Goal: Task Accomplishment & Management: Complete application form

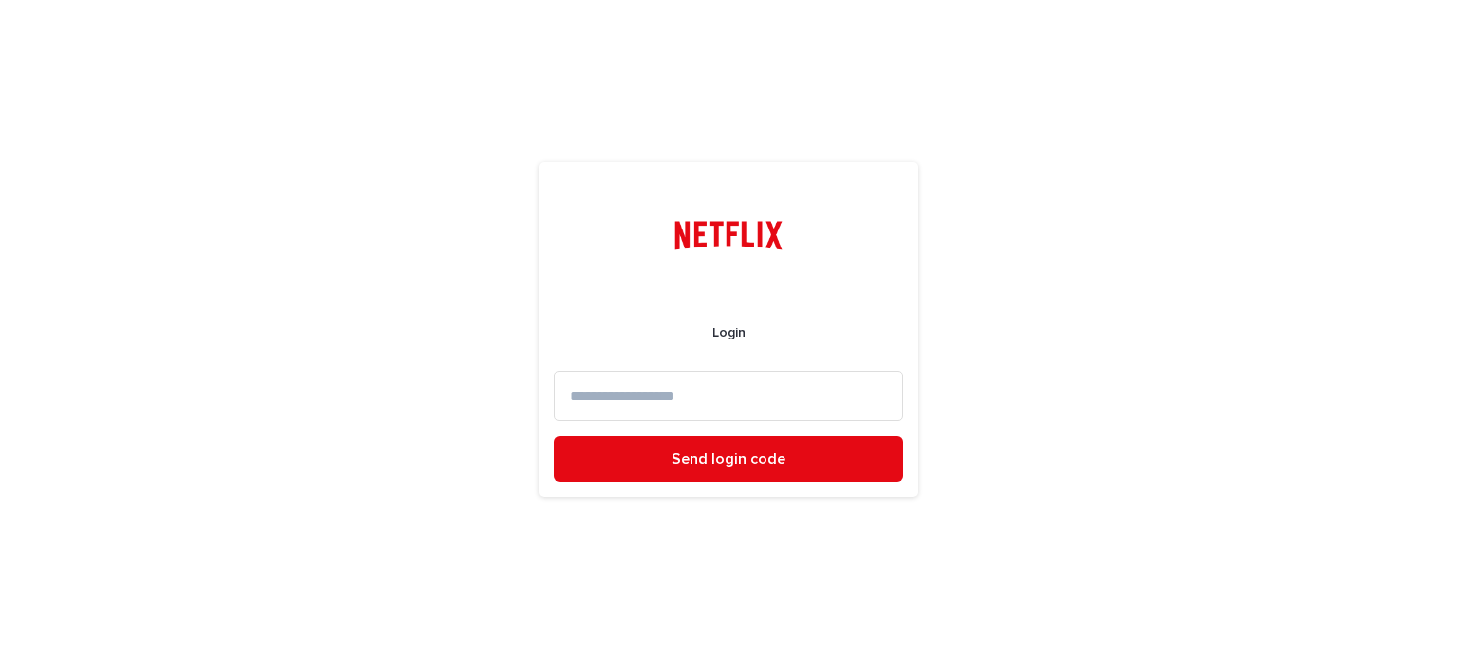
click at [749, 394] on input at bounding box center [728, 396] width 349 height 50
type input "**********"
click at [554, 436] on button "Send login code" at bounding box center [728, 459] width 349 height 46
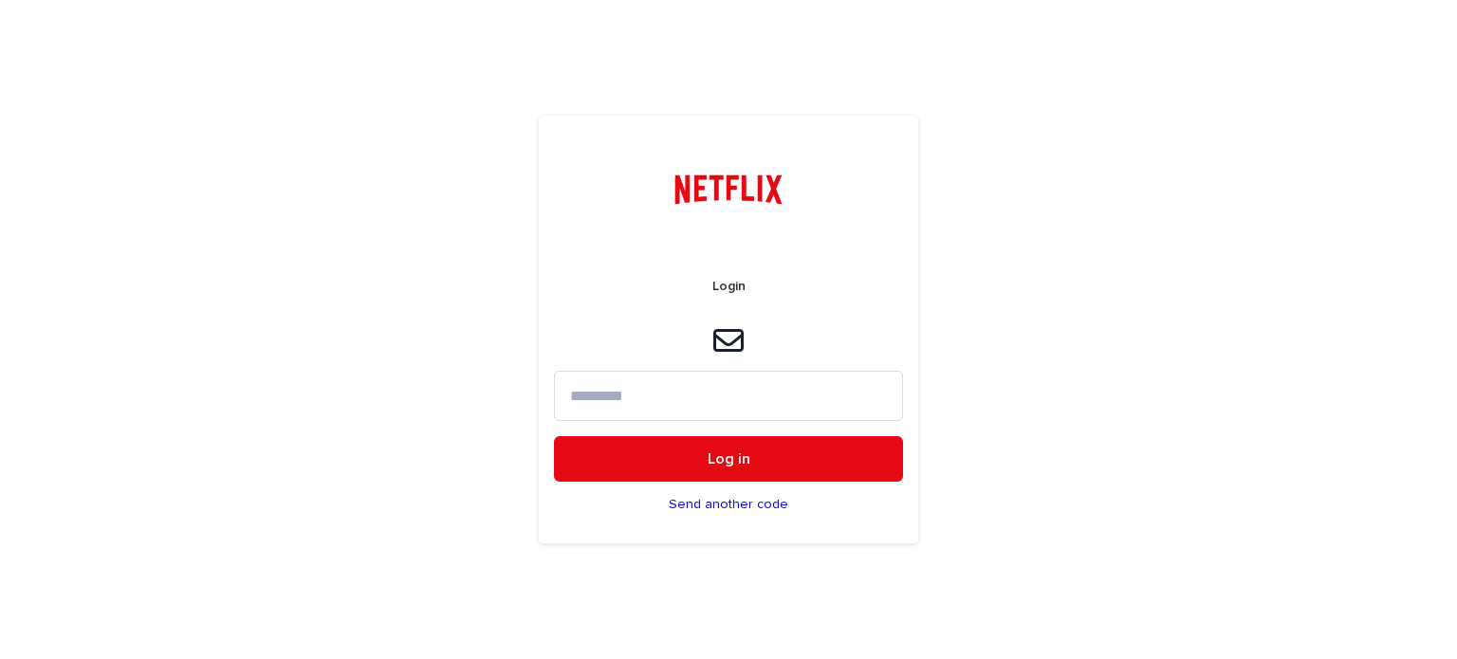
click at [642, 397] on input at bounding box center [728, 396] width 349 height 50
type input "******"
click at [554, 436] on button "Log in" at bounding box center [728, 459] width 349 height 46
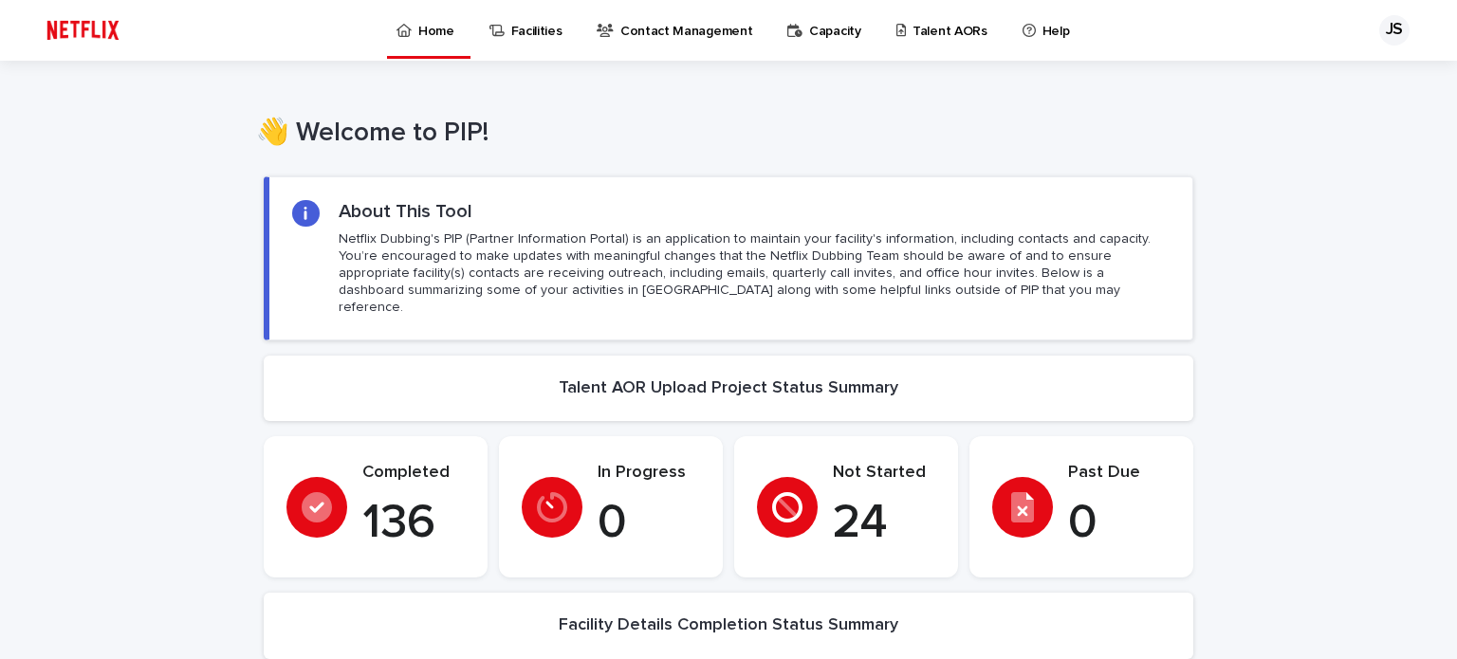
click at [936, 33] on p "Talent AORs" at bounding box center [950, 20] width 75 height 40
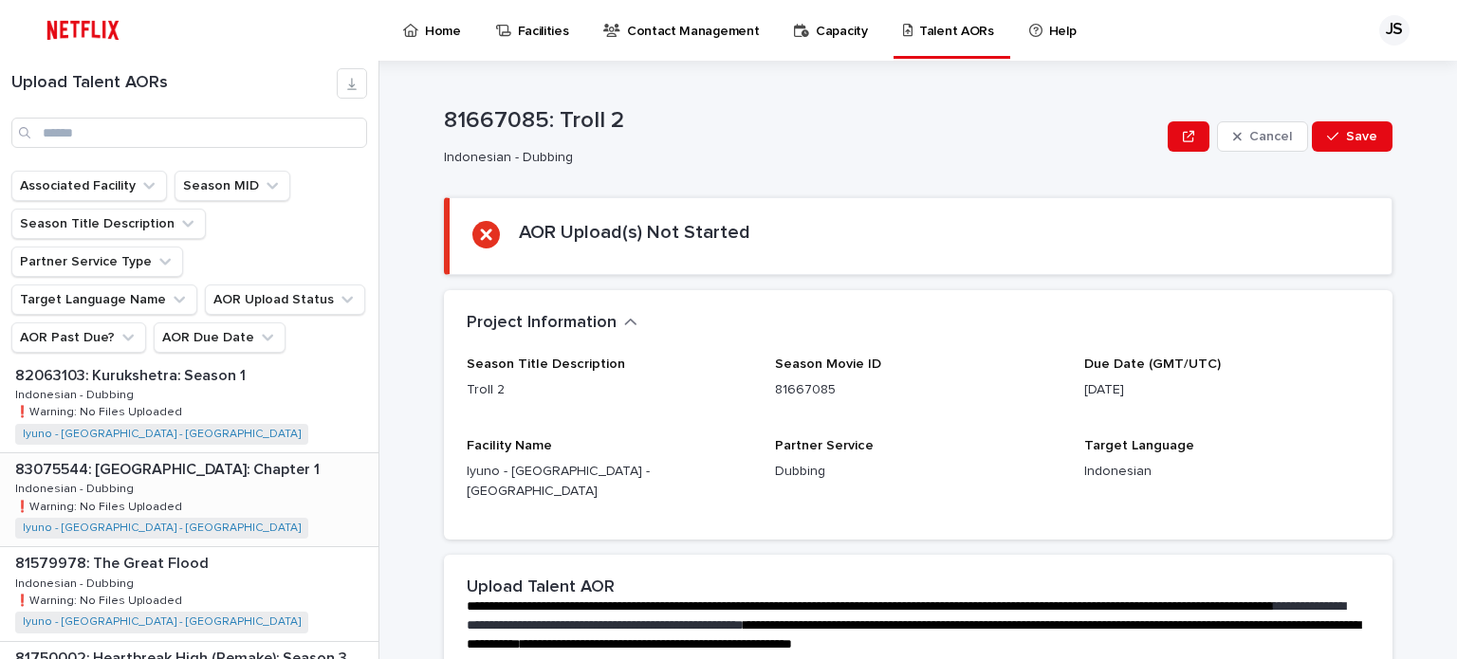
scroll to position [1802, 0]
click at [252, 452] on div "81594651: Romantics Anonymous: Season 1 81594651: Romantics Anonymous: Season 1…" at bounding box center [189, 498] width 378 height 93
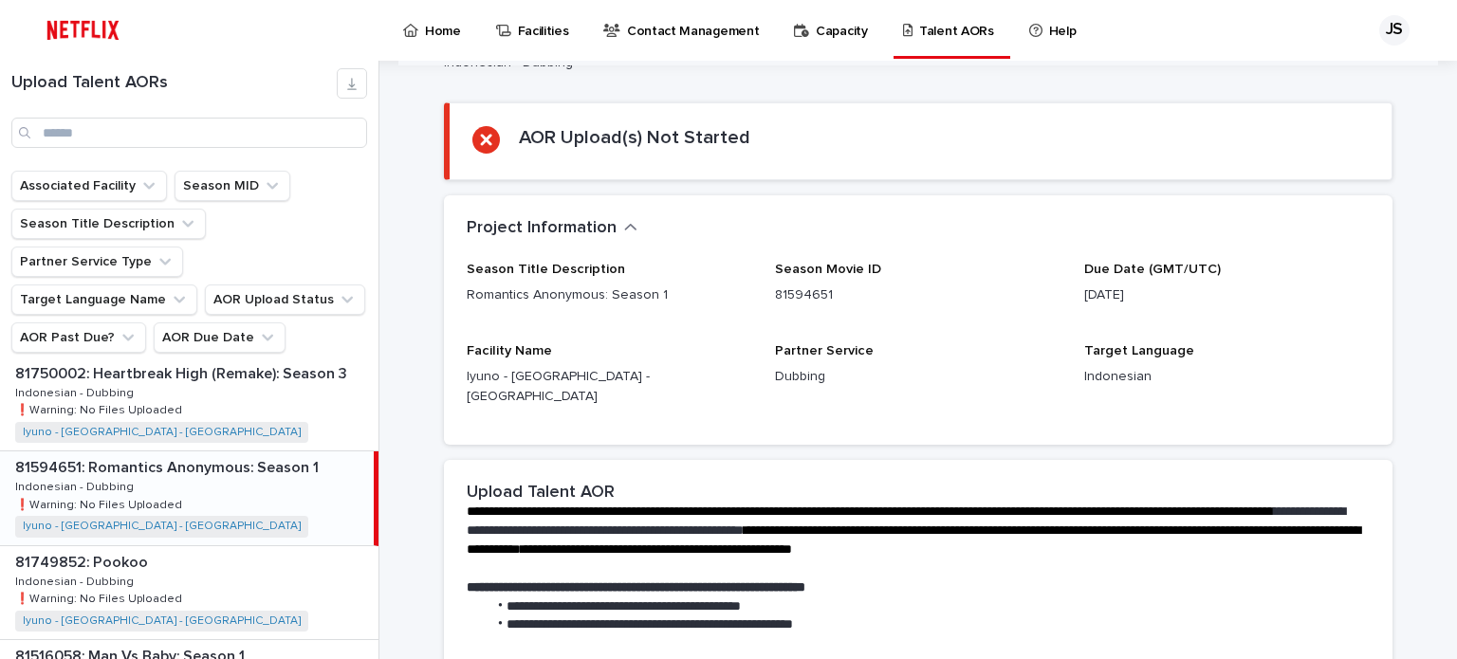
scroll to position [474, 0]
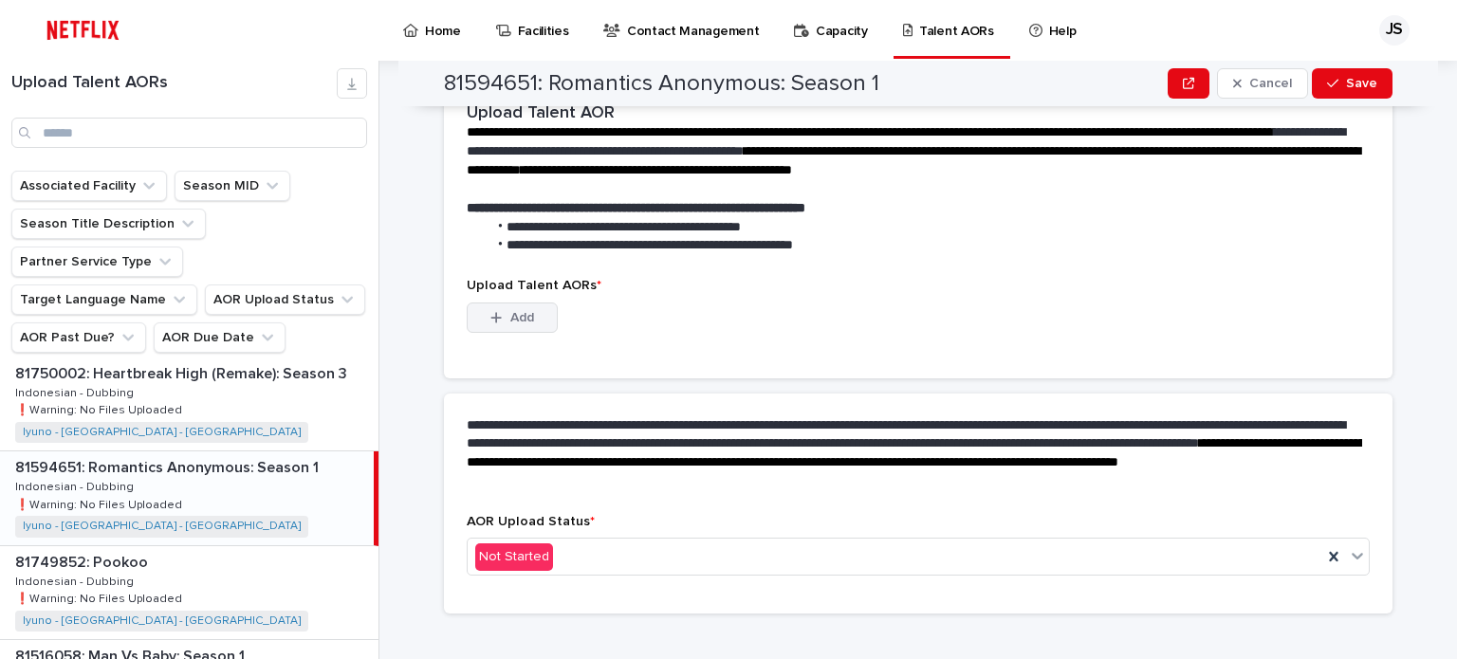
click at [515, 303] on button "Add" at bounding box center [512, 318] width 91 height 30
click at [524, 311] on span "Add" at bounding box center [522, 317] width 24 height 13
click at [956, 309] on div "This file cannot be opened Download File Add" at bounding box center [918, 322] width 903 height 38
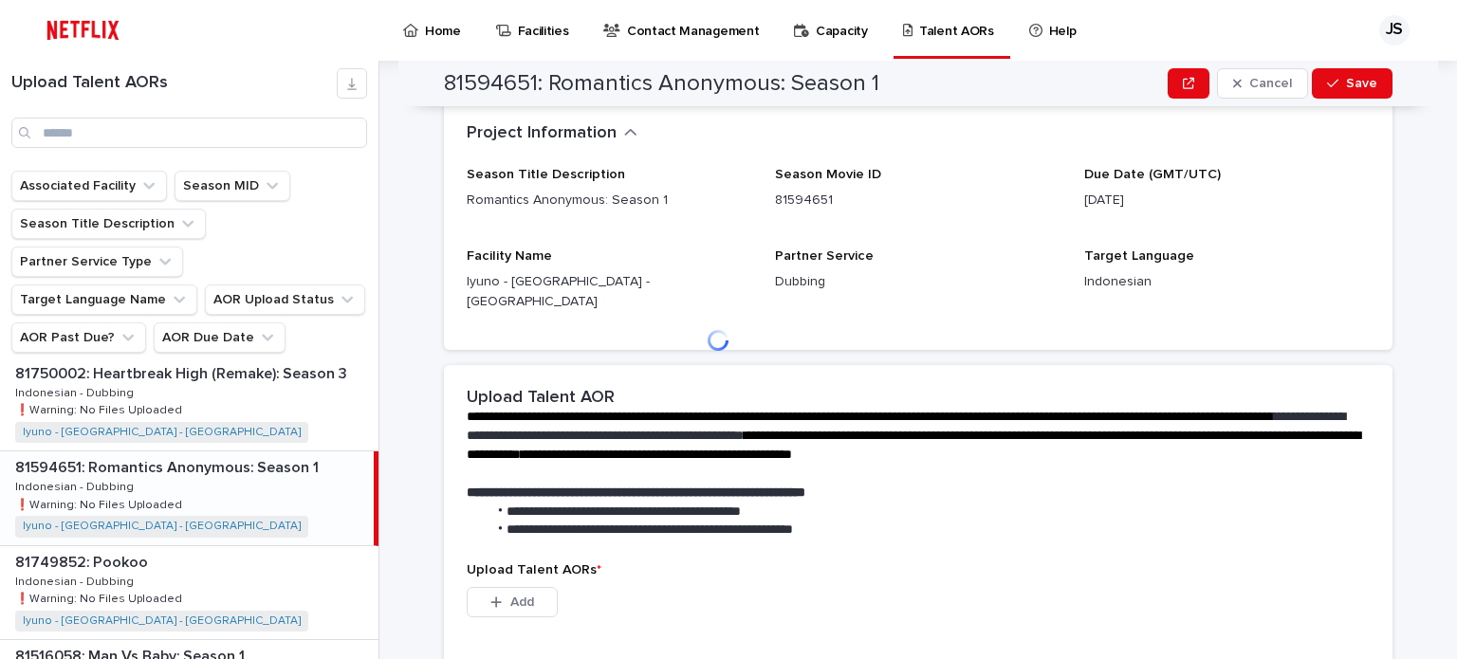
scroll to position [0, 0]
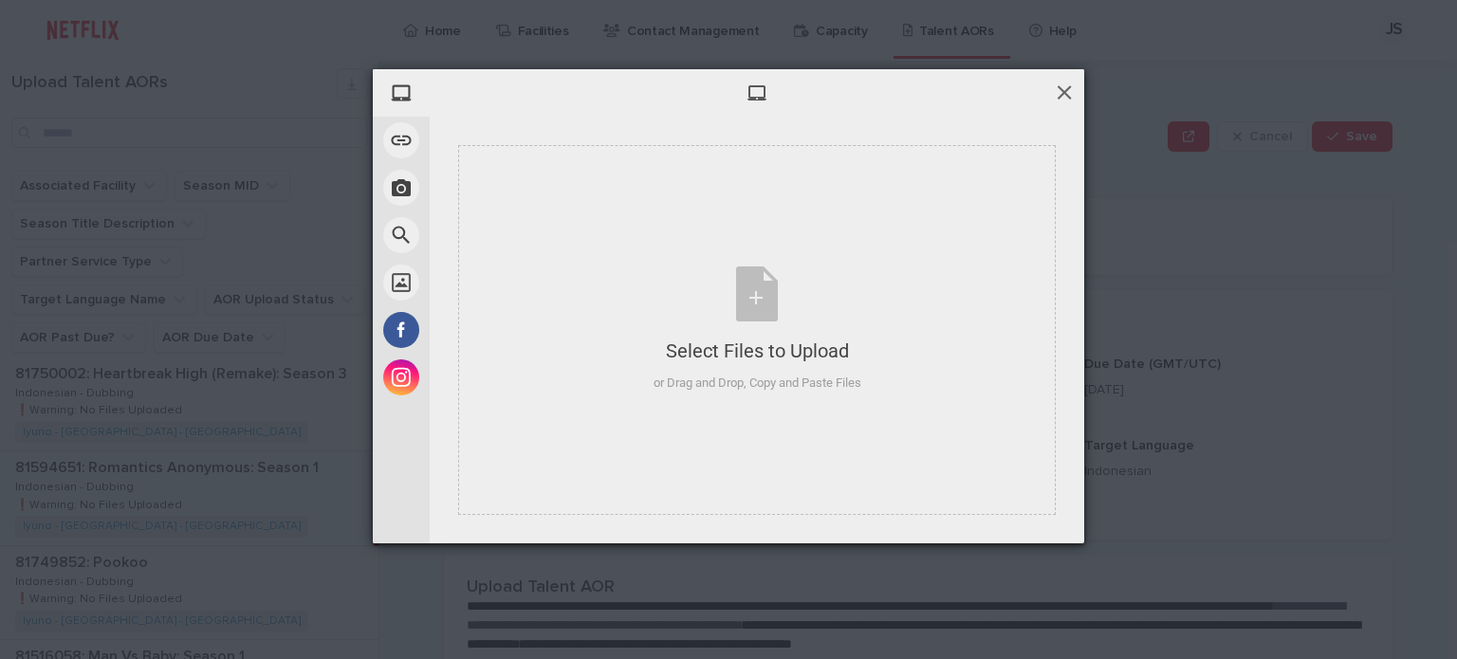
click at [1061, 94] on span at bounding box center [1064, 92] width 21 height 21
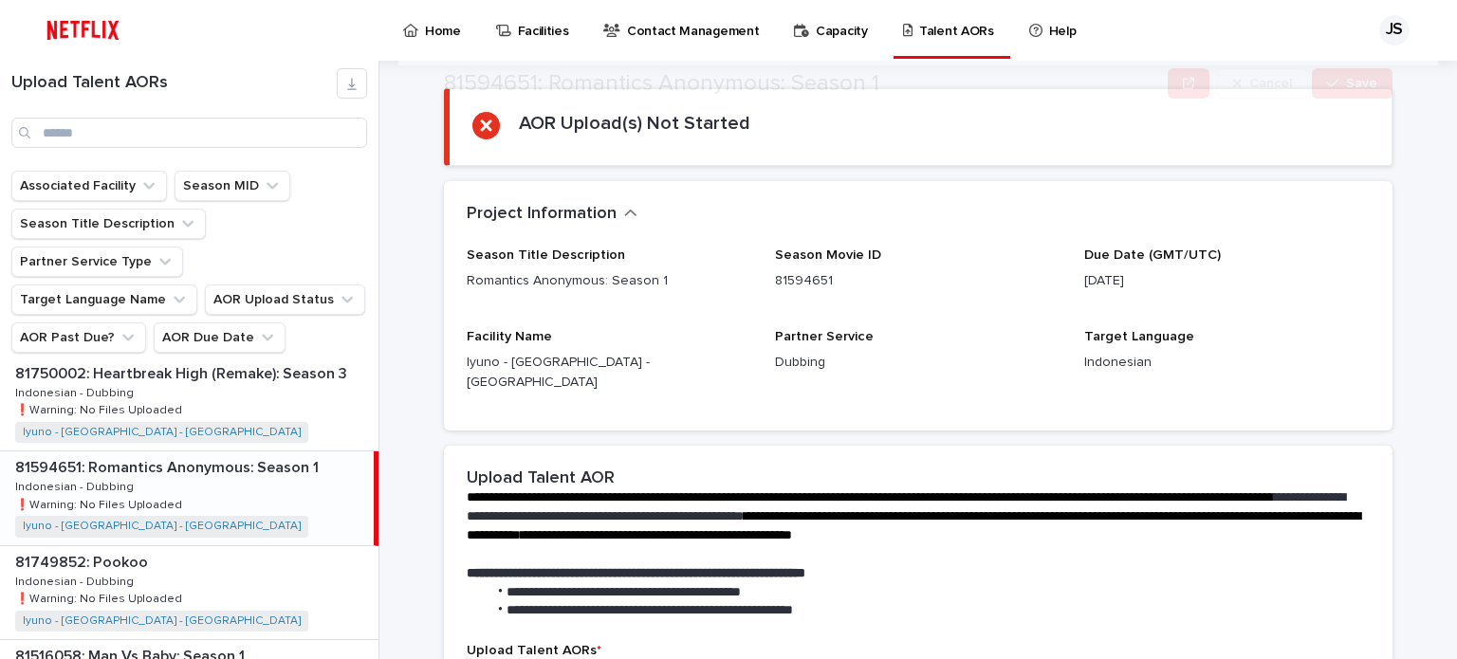
scroll to position [285, 0]
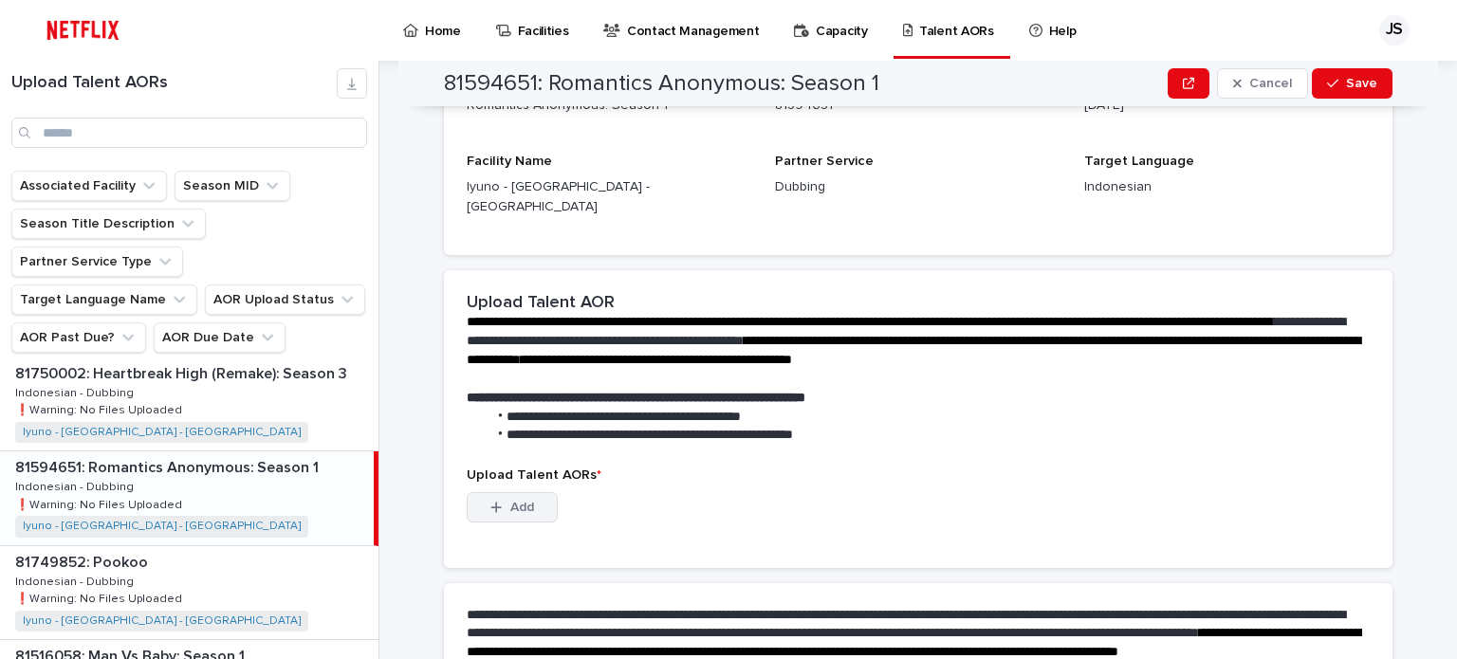
click at [496, 501] on div "button" at bounding box center [499, 507] width 19 height 13
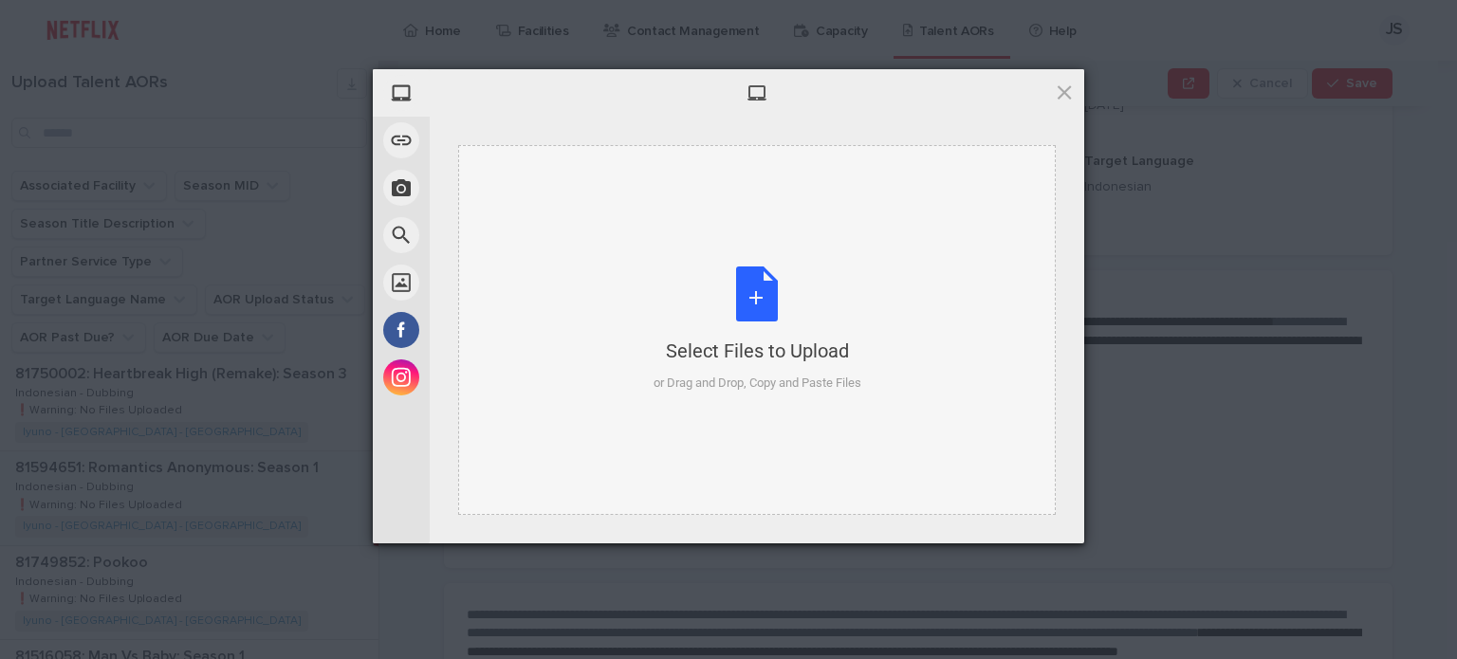
click at [747, 359] on div "Select Files to Upload" at bounding box center [758, 351] width 208 height 27
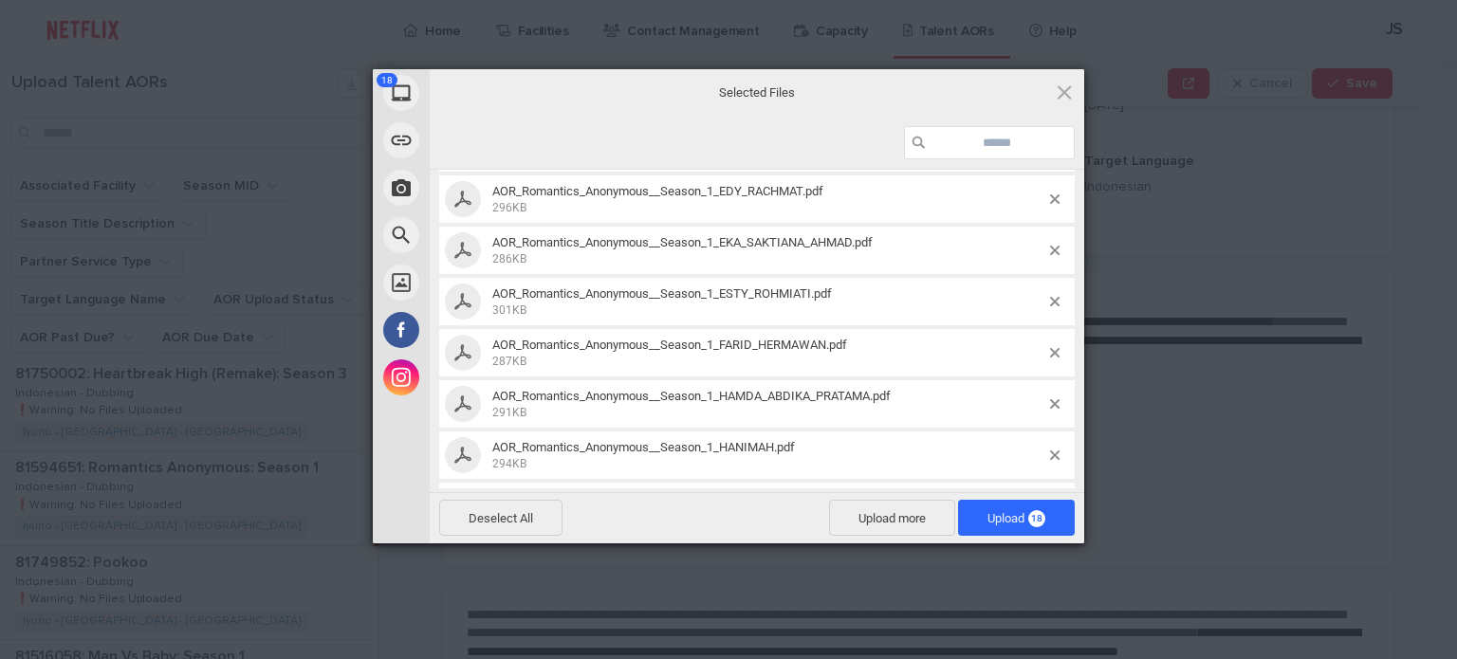
scroll to position [0, 0]
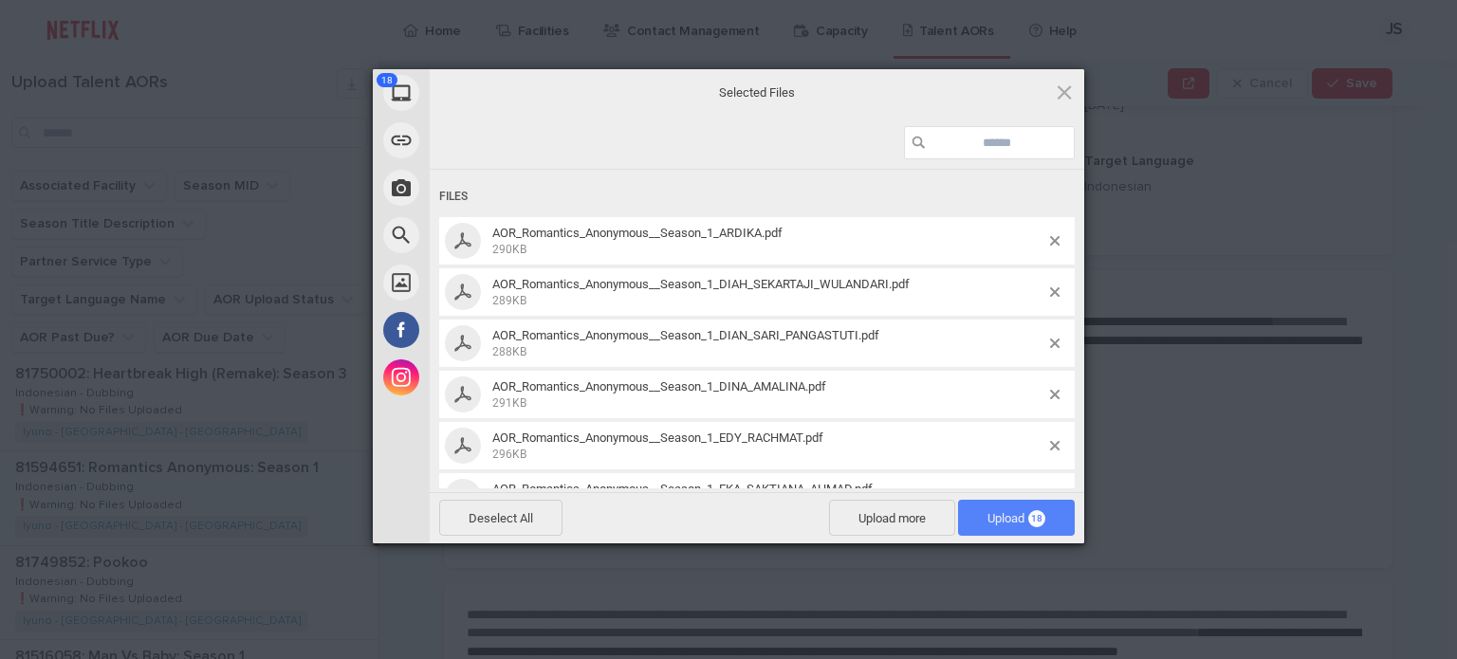
click at [987, 524] on span "Upload 18" at bounding box center [1016, 518] width 58 height 14
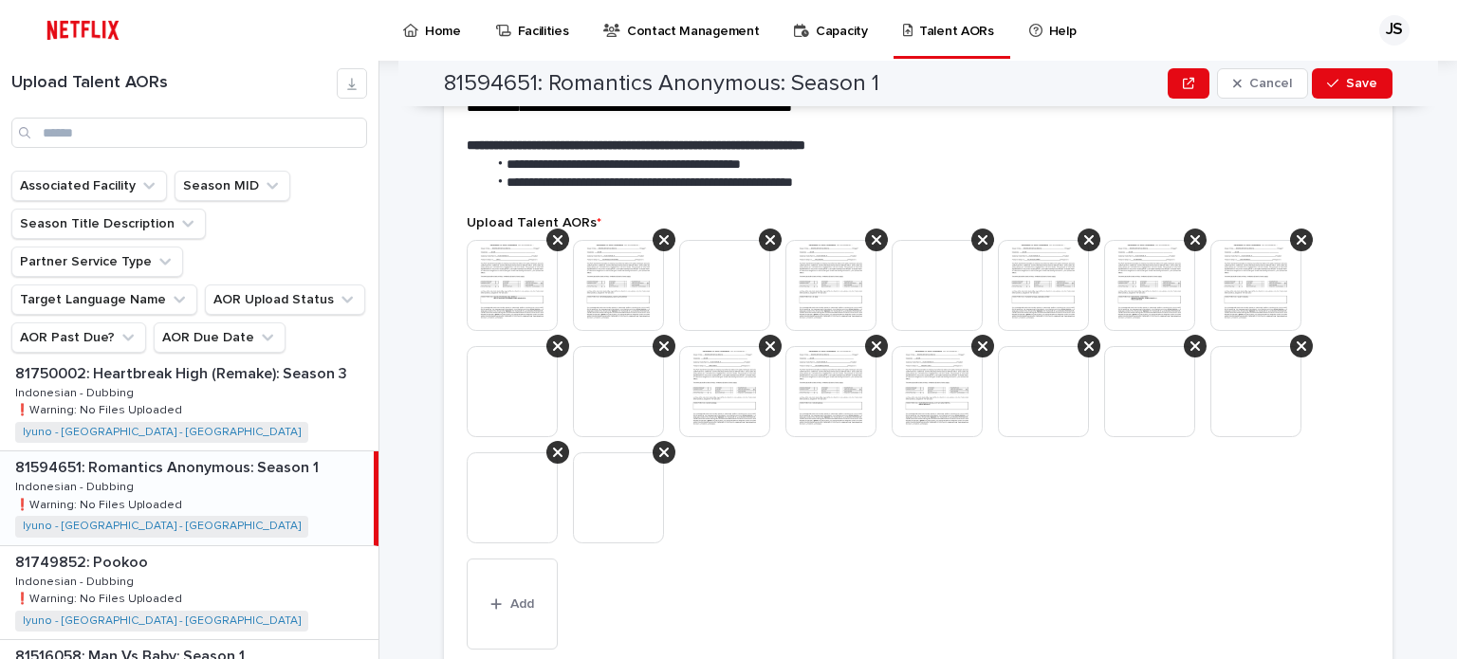
scroll to position [428, 0]
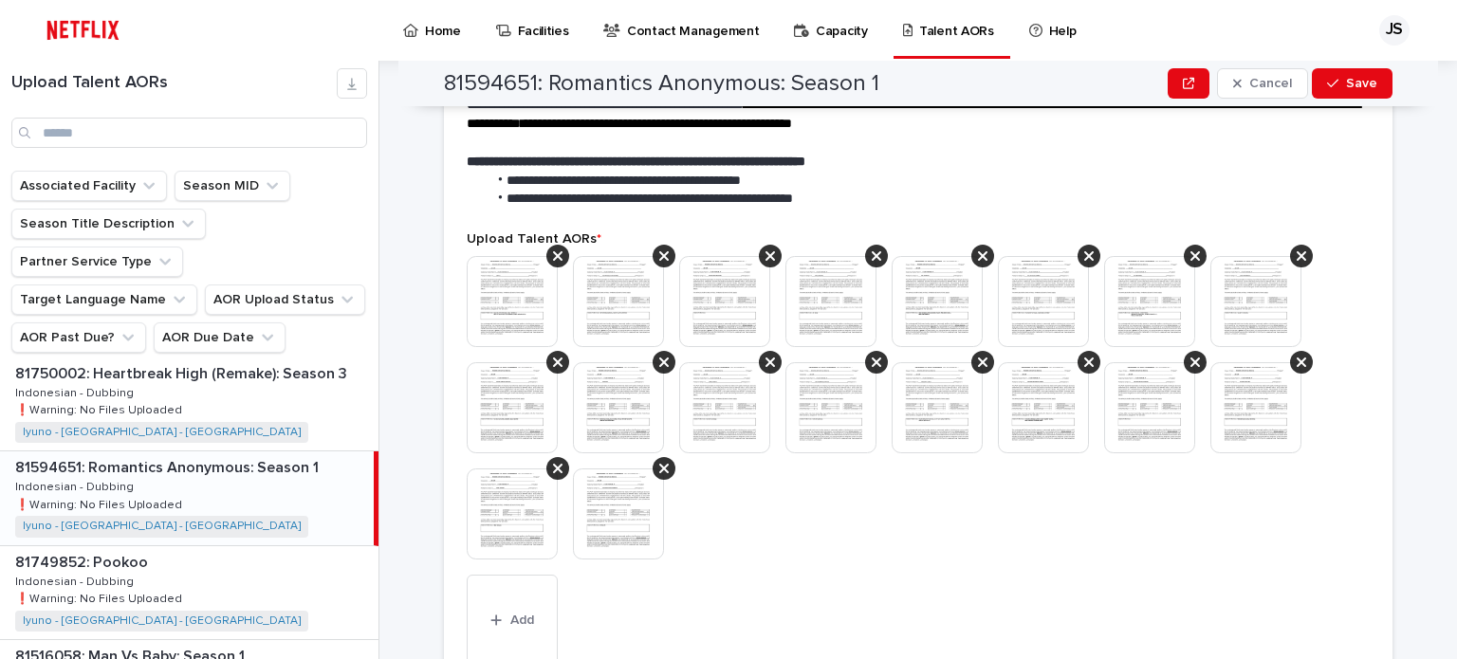
click at [512, 289] on img at bounding box center [512, 301] width 91 height 91
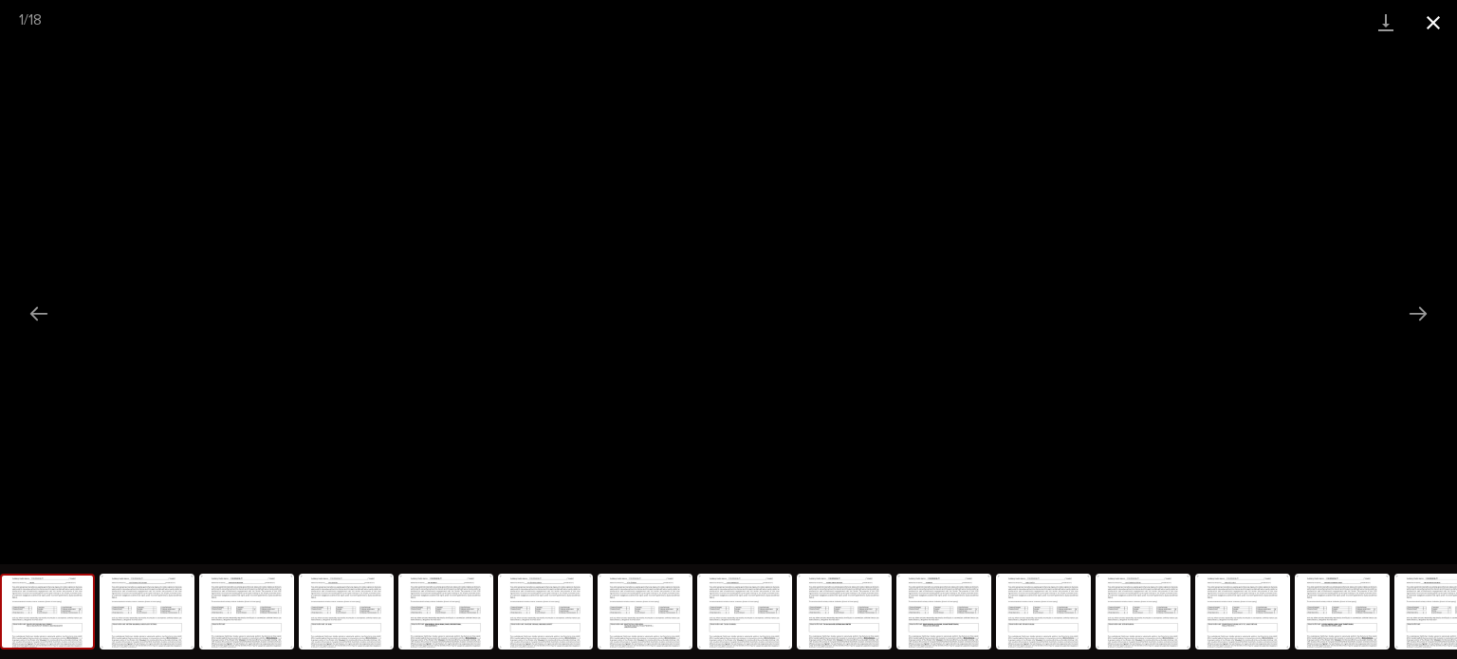
click at [1423, 18] on button "Close gallery" at bounding box center [1433, 22] width 47 height 45
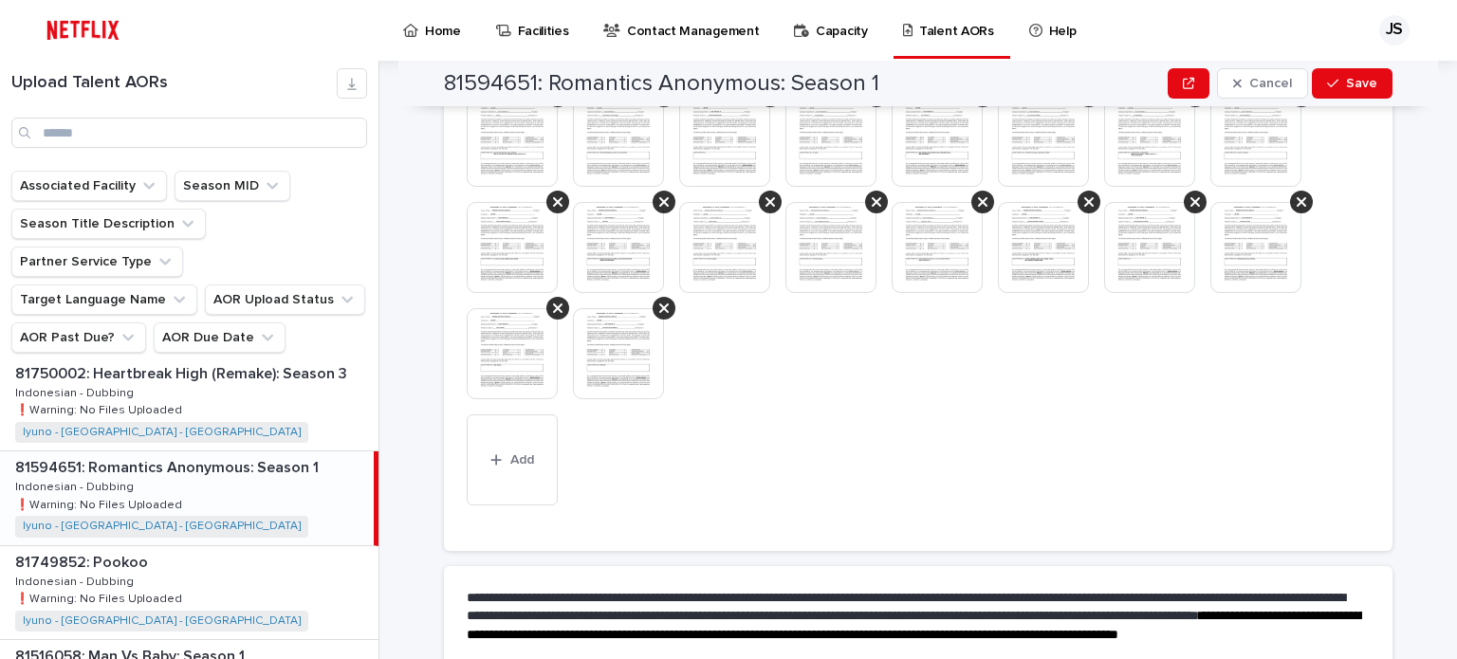
scroll to position [764, 0]
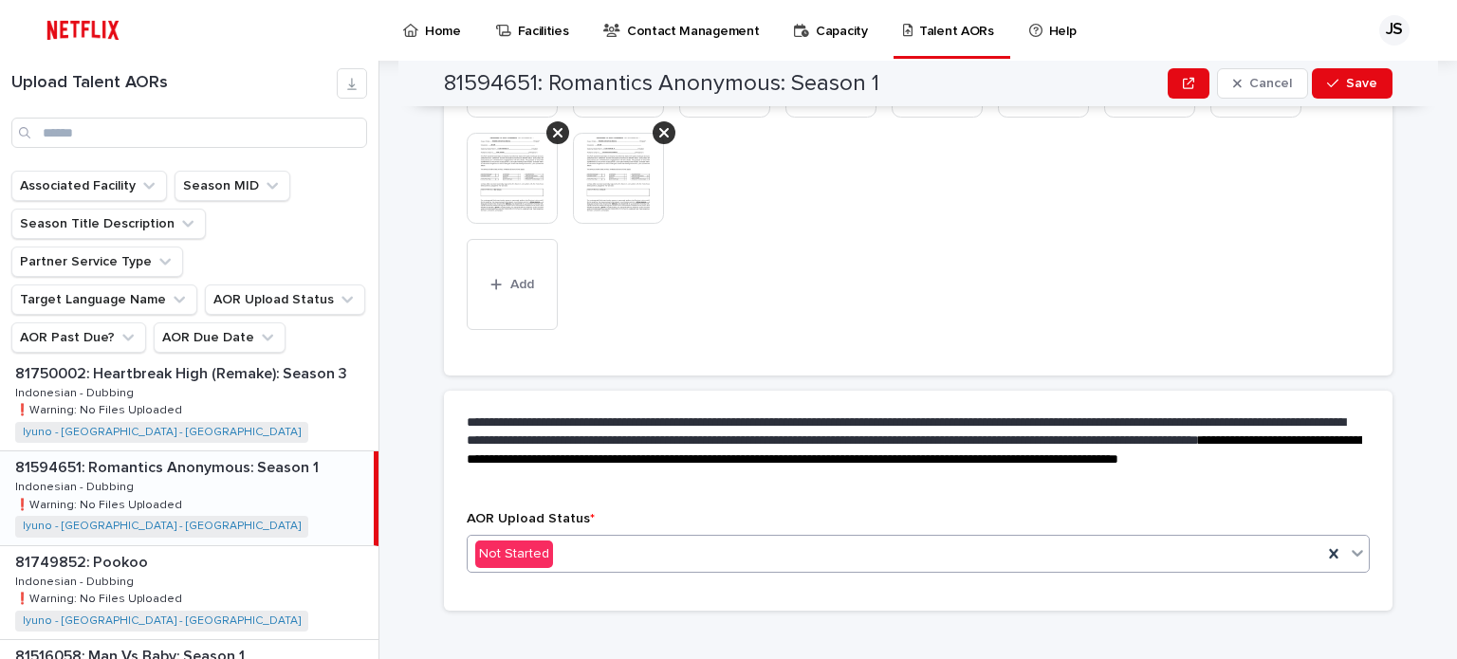
click at [672, 539] on div "Not Started" at bounding box center [895, 554] width 855 height 31
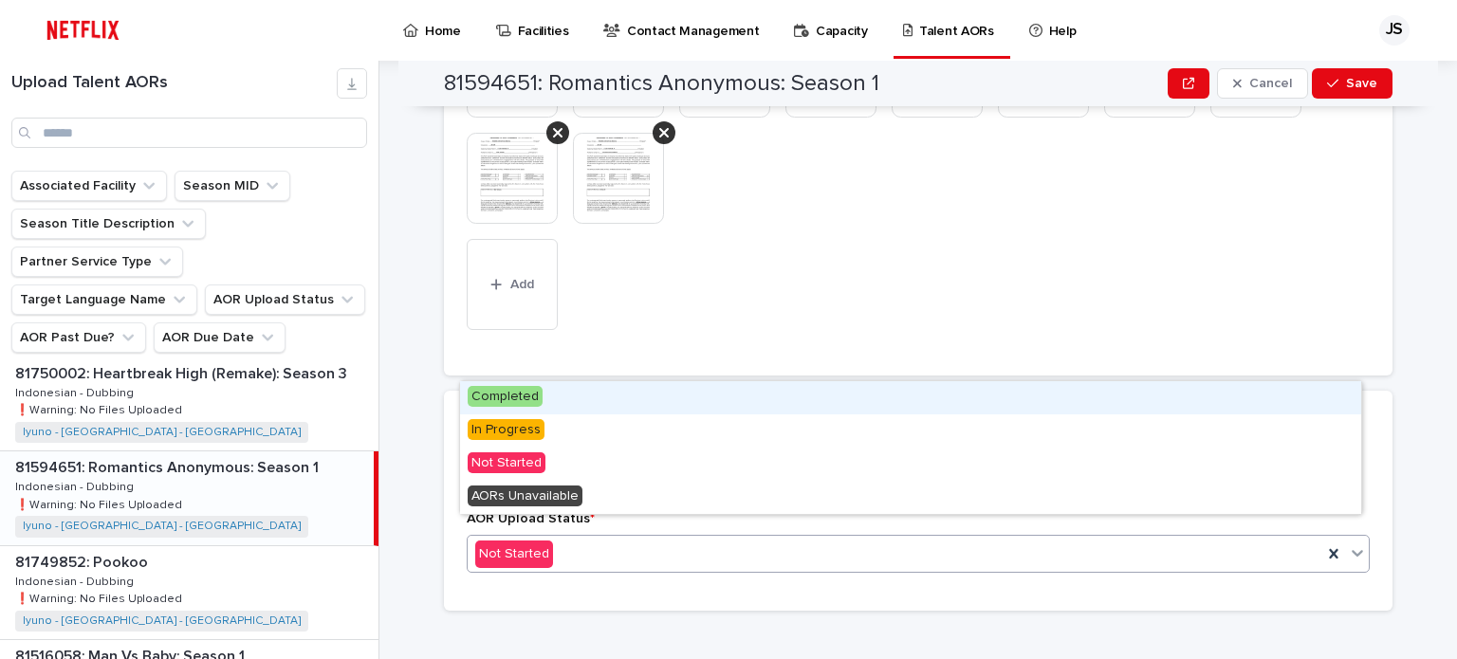
click at [527, 395] on span "Completed" at bounding box center [505, 396] width 75 height 21
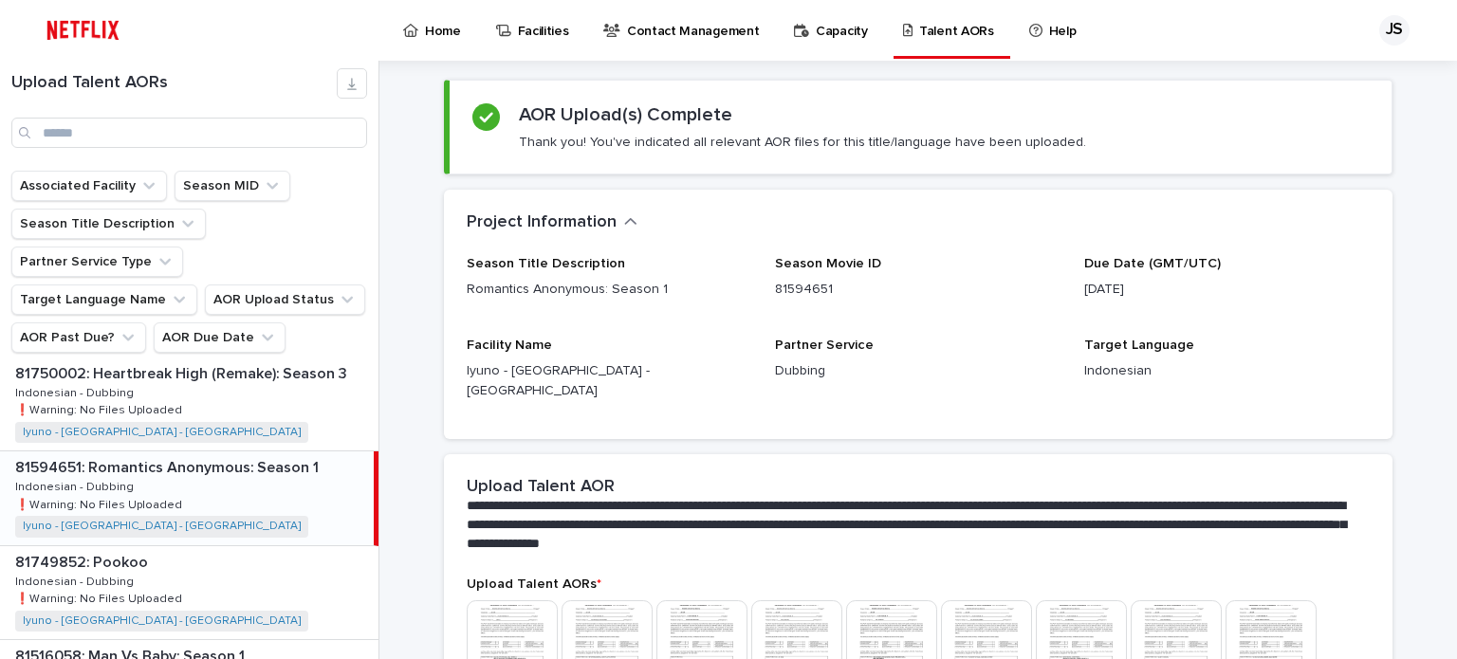
scroll to position [285, 0]
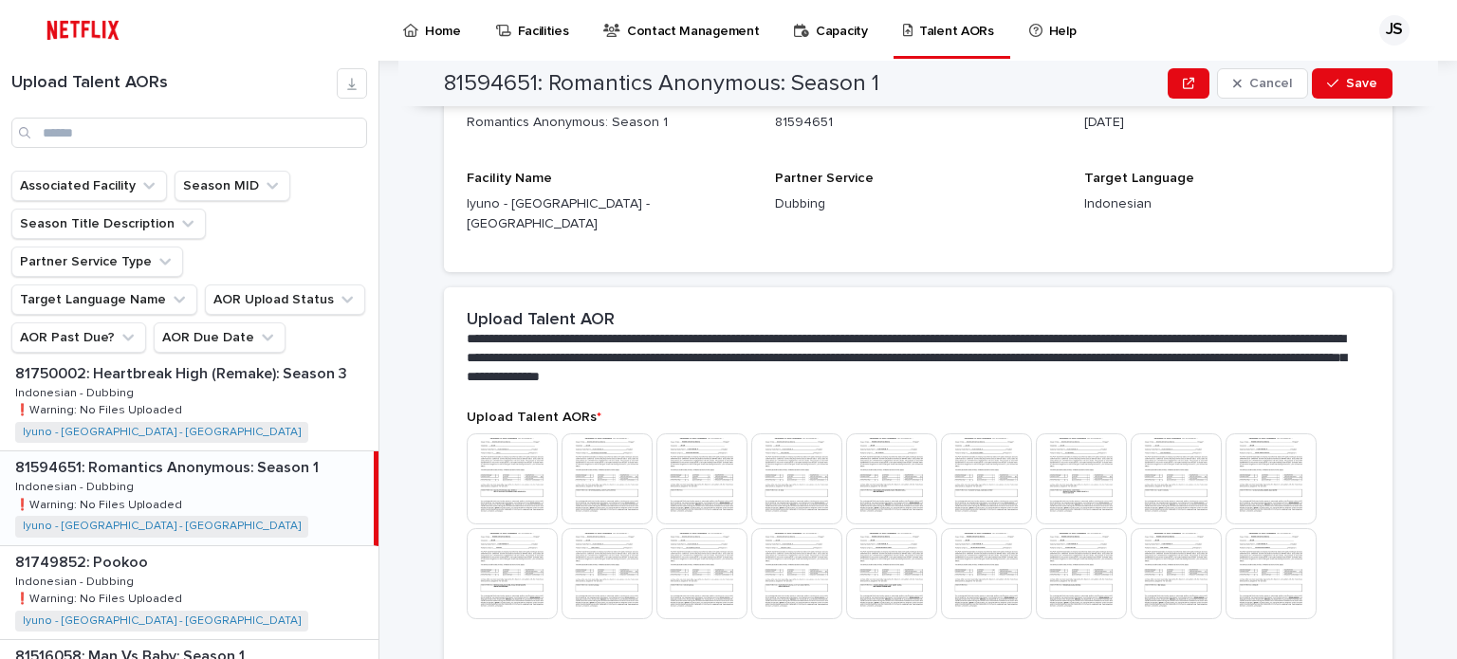
click at [598, 449] on img at bounding box center [607, 479] width 91 height 91
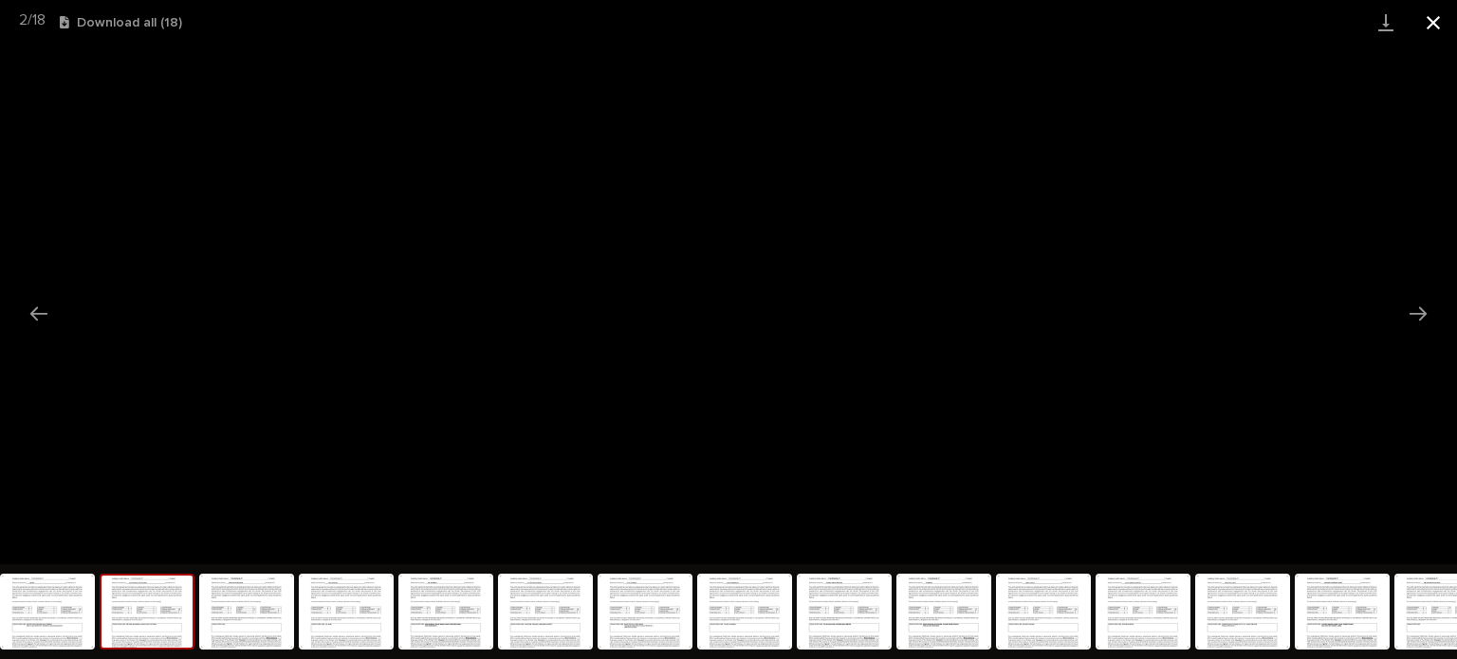
click at [1437, 26] on button "Close gallery" at bounding box center [1433, 22] width 47 height 45
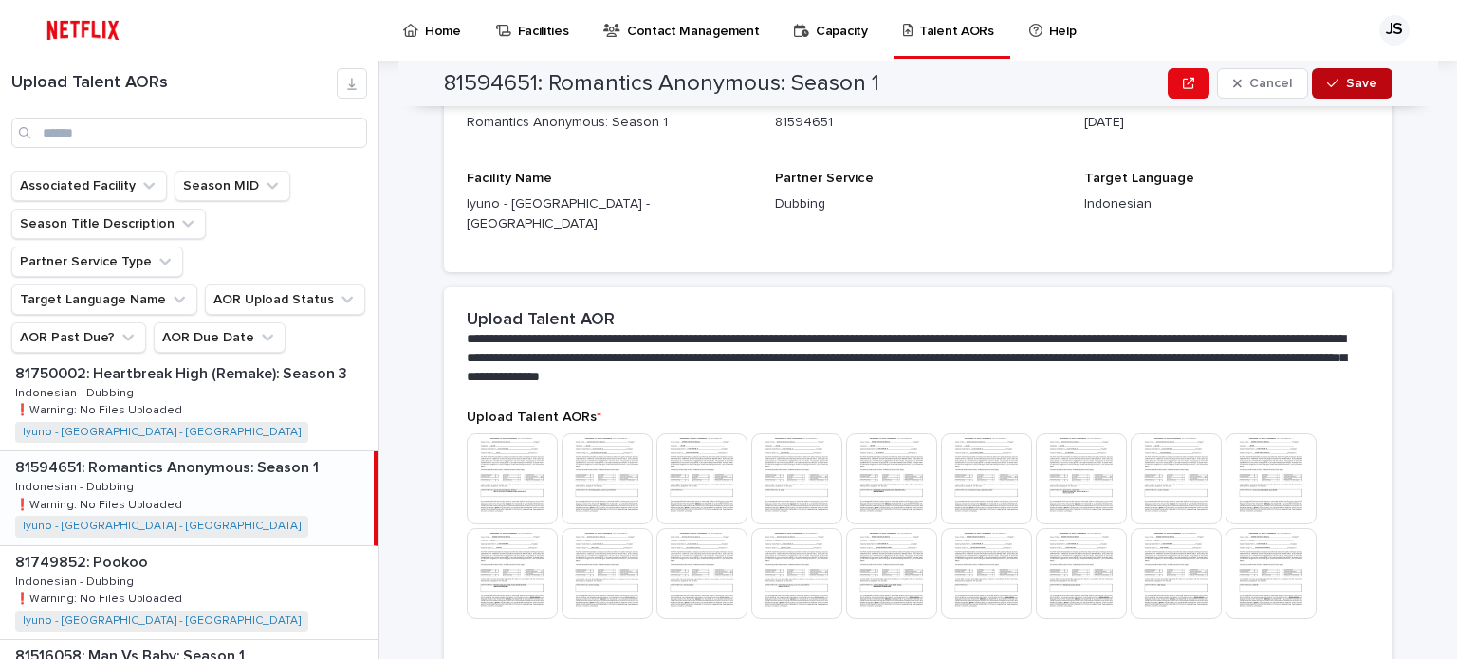
click at [1340, 90] on button "Save" at bounding box center [1352, 83] width 81 height 30
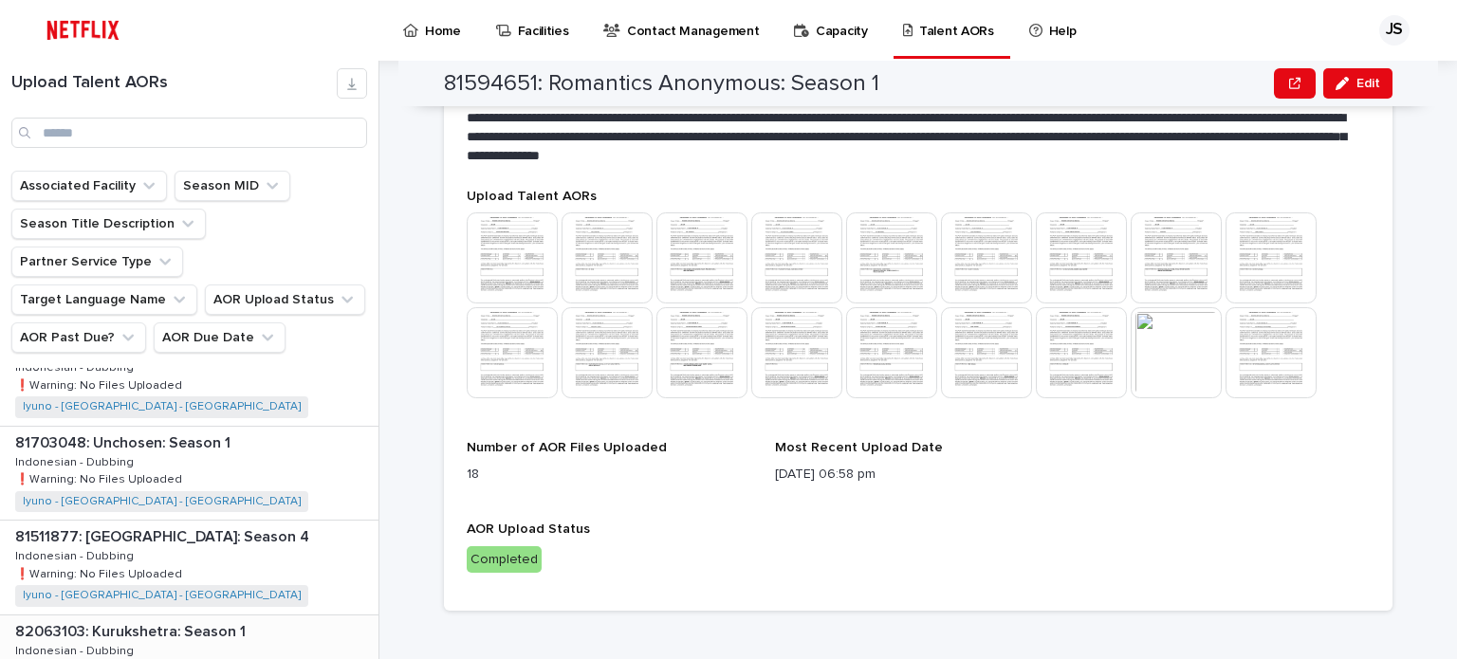
scroll to position [1138, 0]
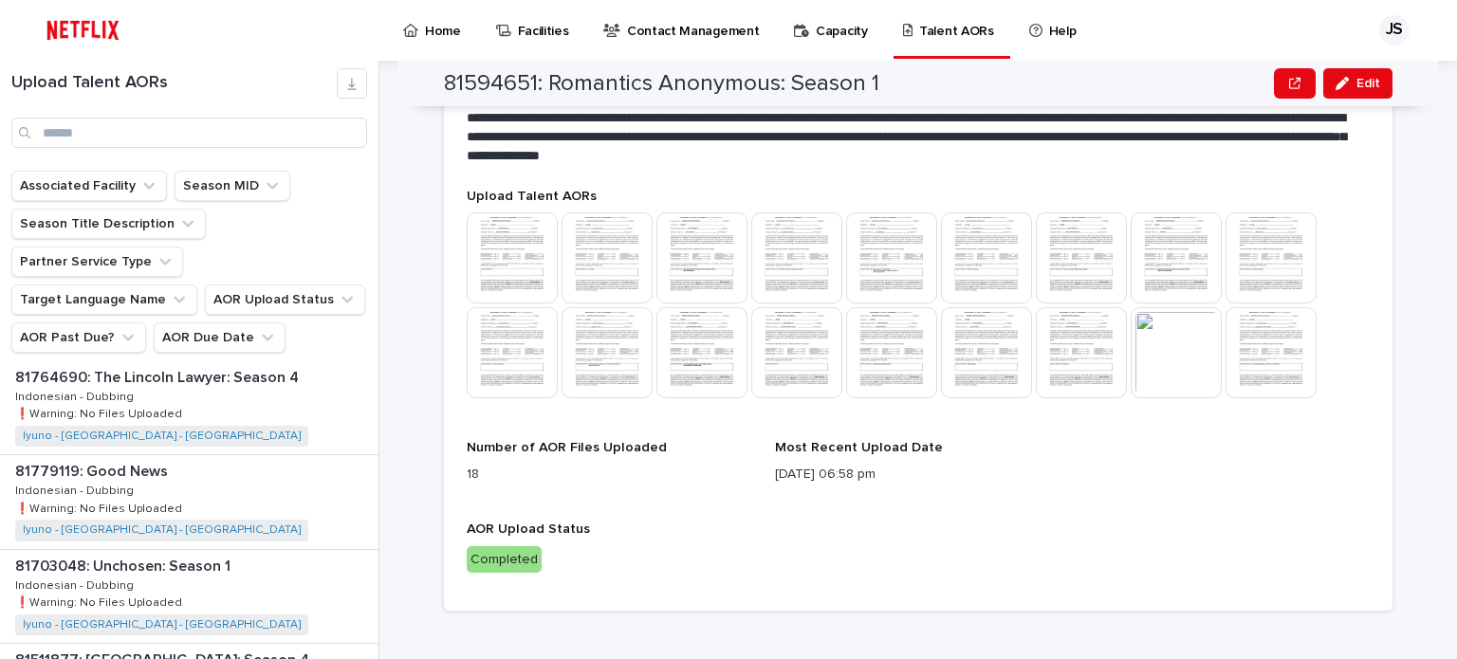
click at [185, 455] on div "81779119: Good News 81779119: Good News Indonesian - Dubbing Indonesian - Dubbi…" at bounding box center [189, 501] width 378 height 93
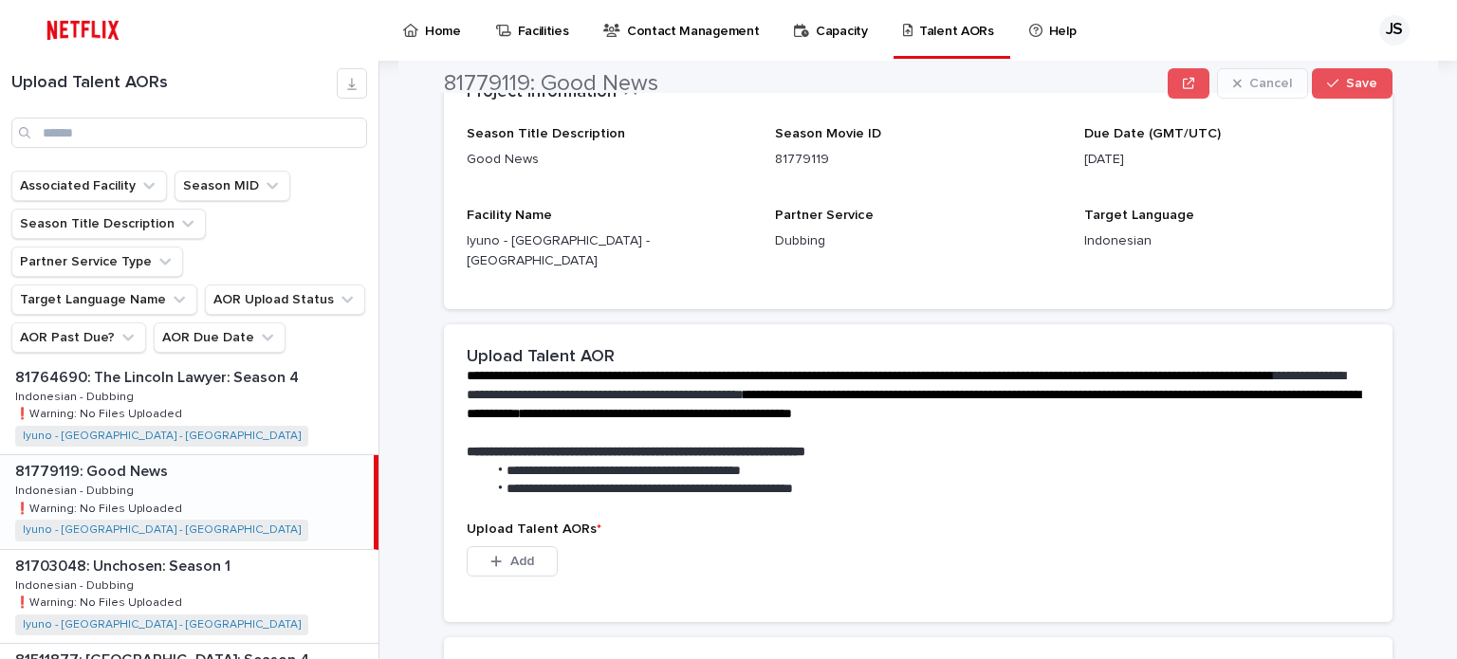
scroll to position [234, 0]
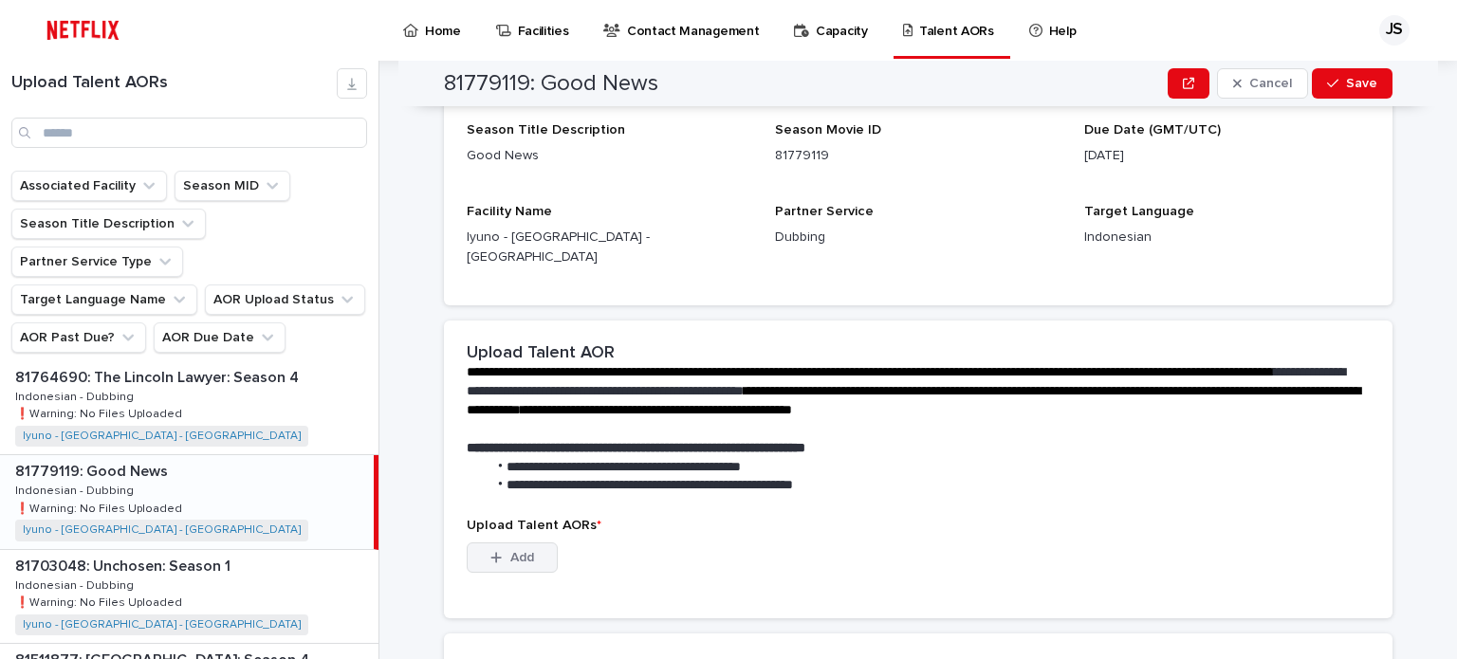
click at [493, 551] on icon "button" at bounding box center [495, 557] width 11 height 13
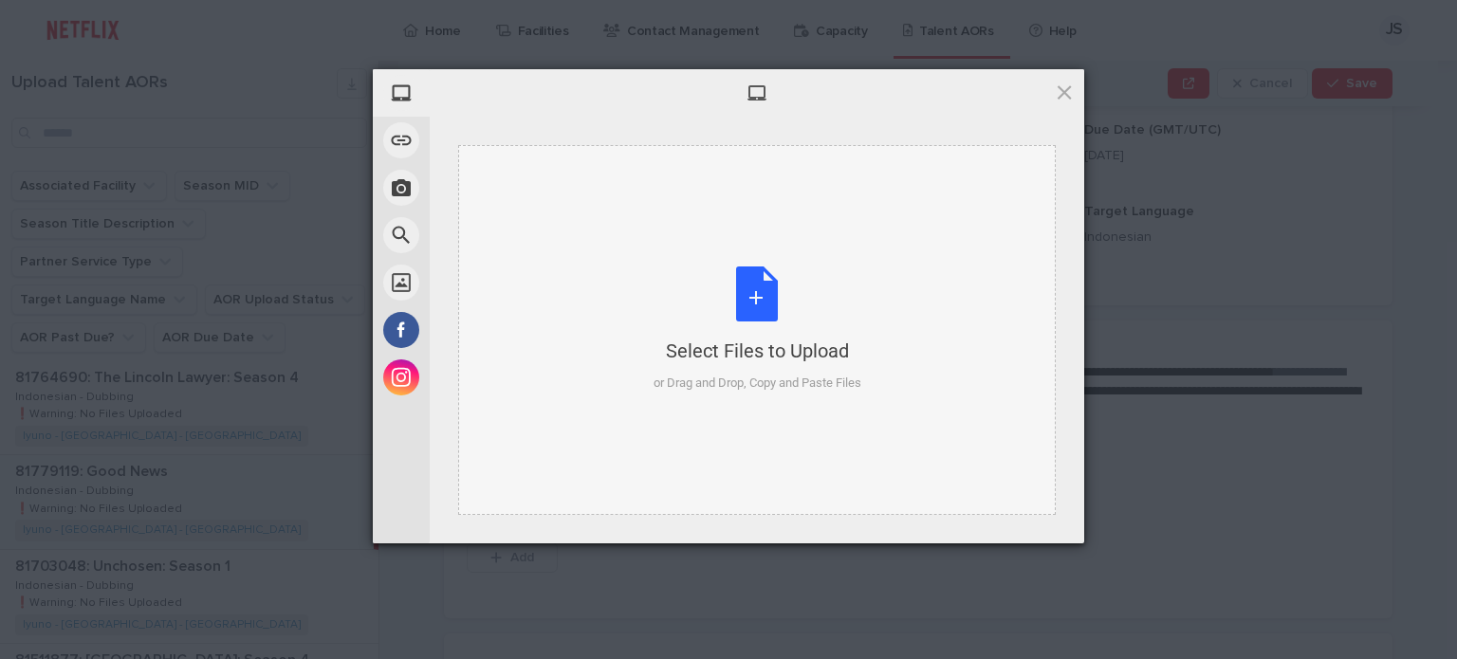
click at [746, 303] on div "Select Files to Upload or Drag and Drop, Copy and Paste Files" at bounding box center [758, 330] width 208 height 126
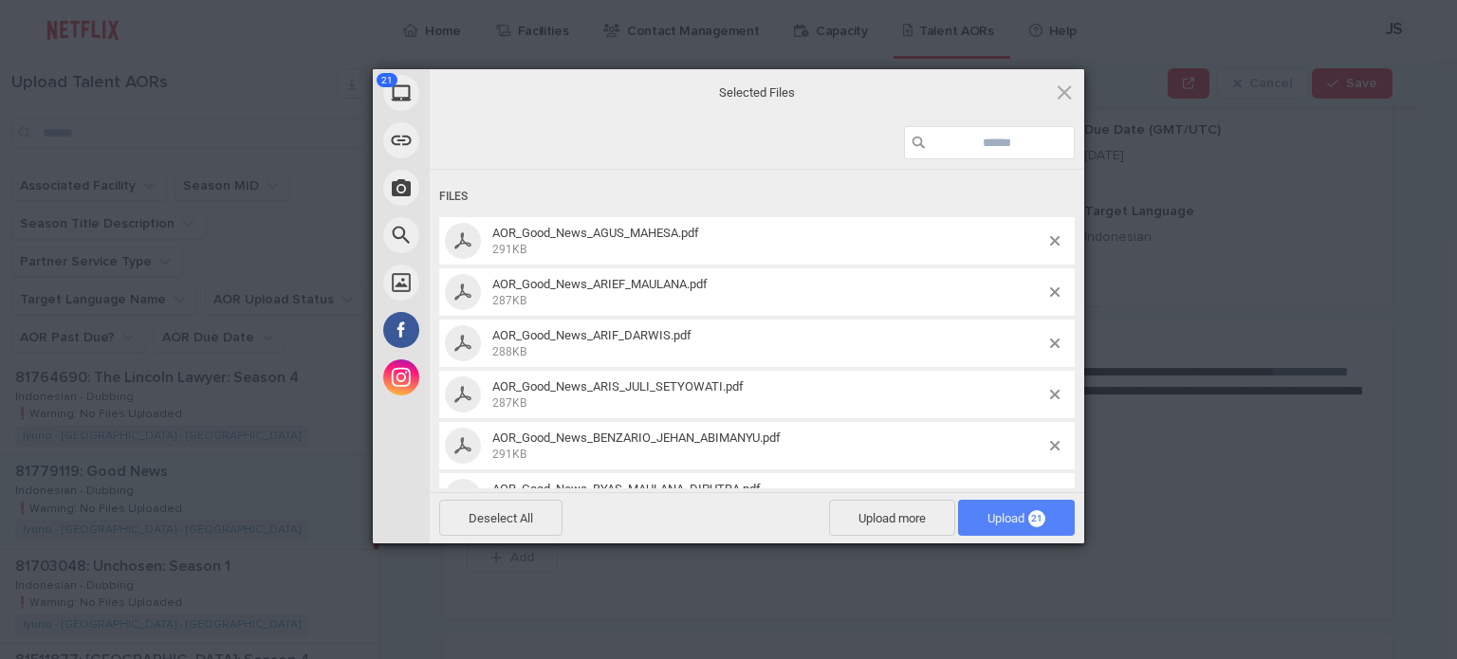
click at [993, 510] on span "Upload 21" at bounding box center [1016, 518] width 117 height 36
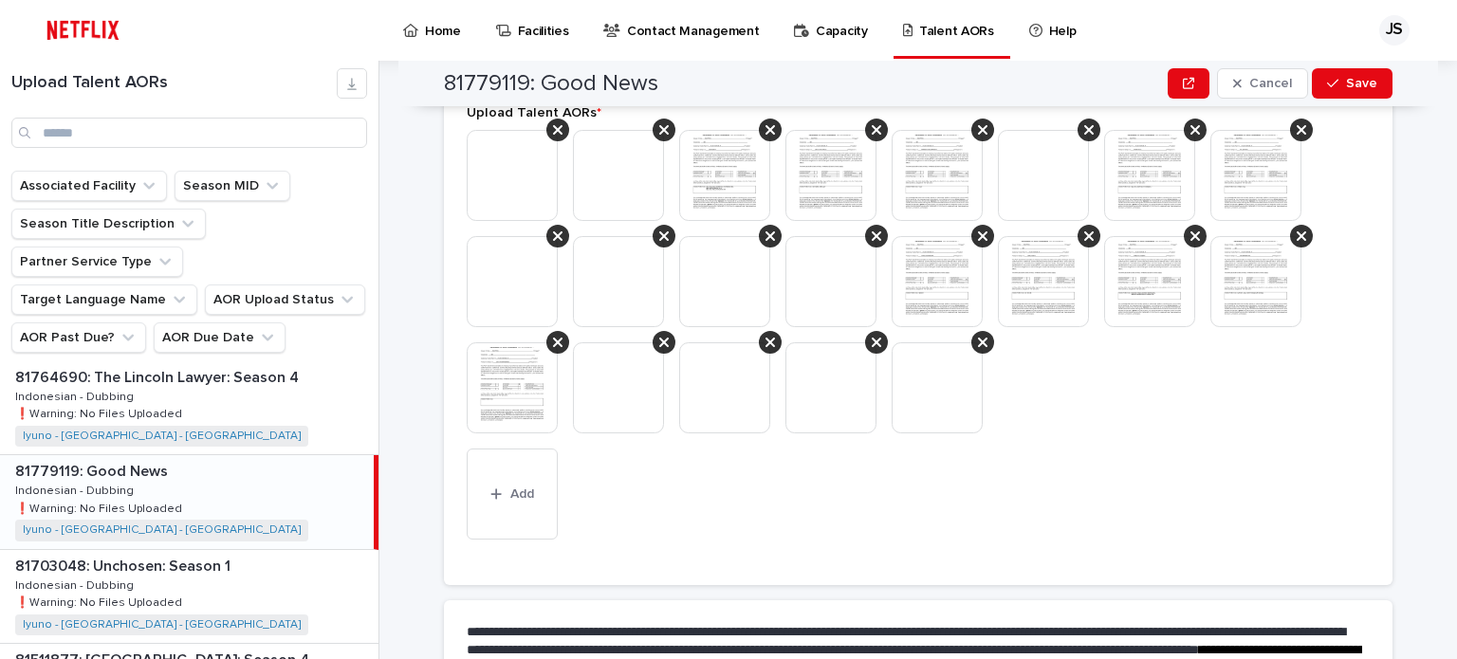
scroll to position [764, 0]
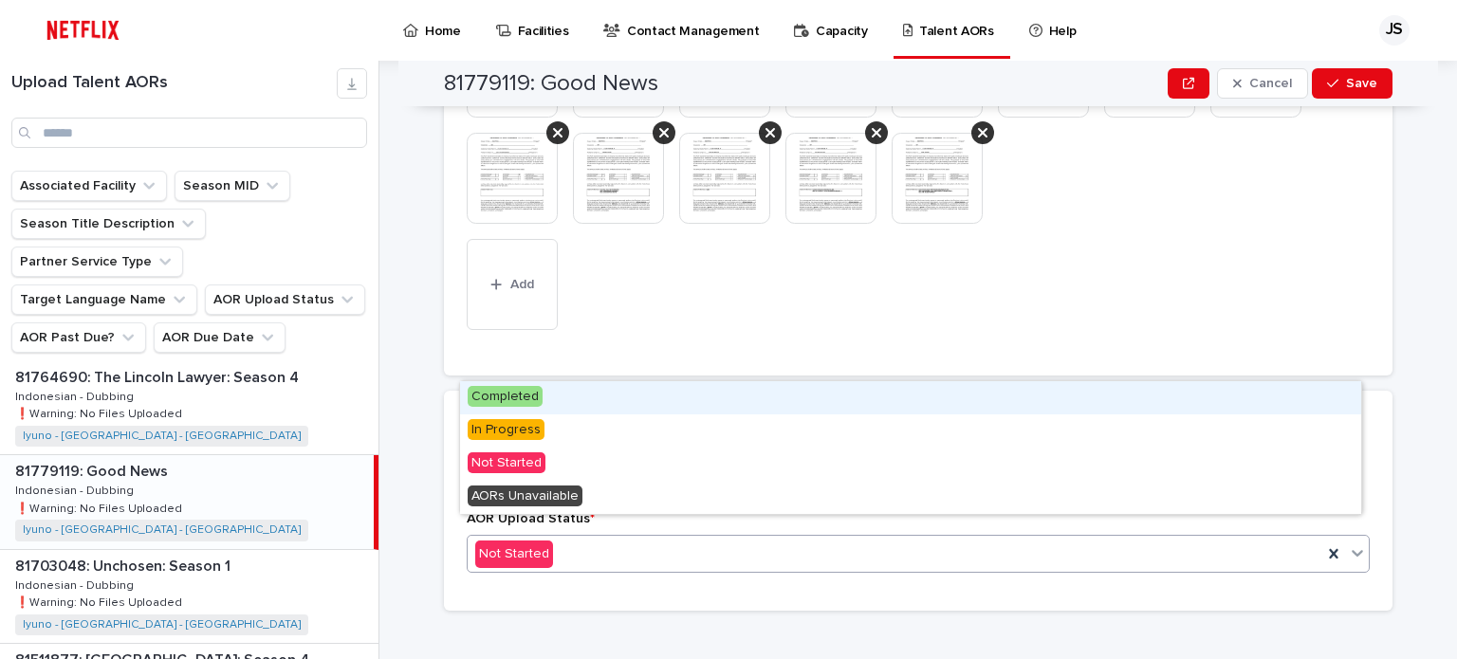
click at [1348, 544] on icon at bounding box center [1357, 553] width 19 height 19
click at [567, 391] on div "Completed" at bounding box center [910, 397] width 901 height 33
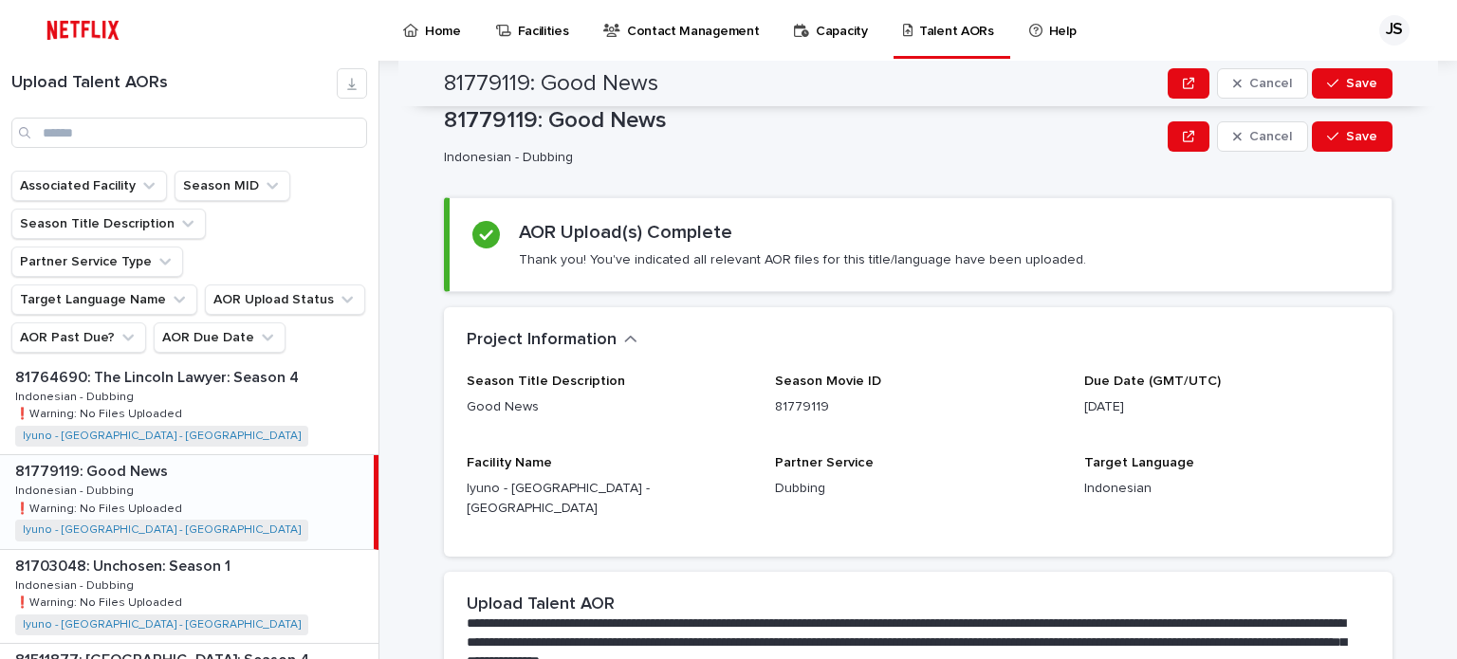
scroll to position [0, 0]
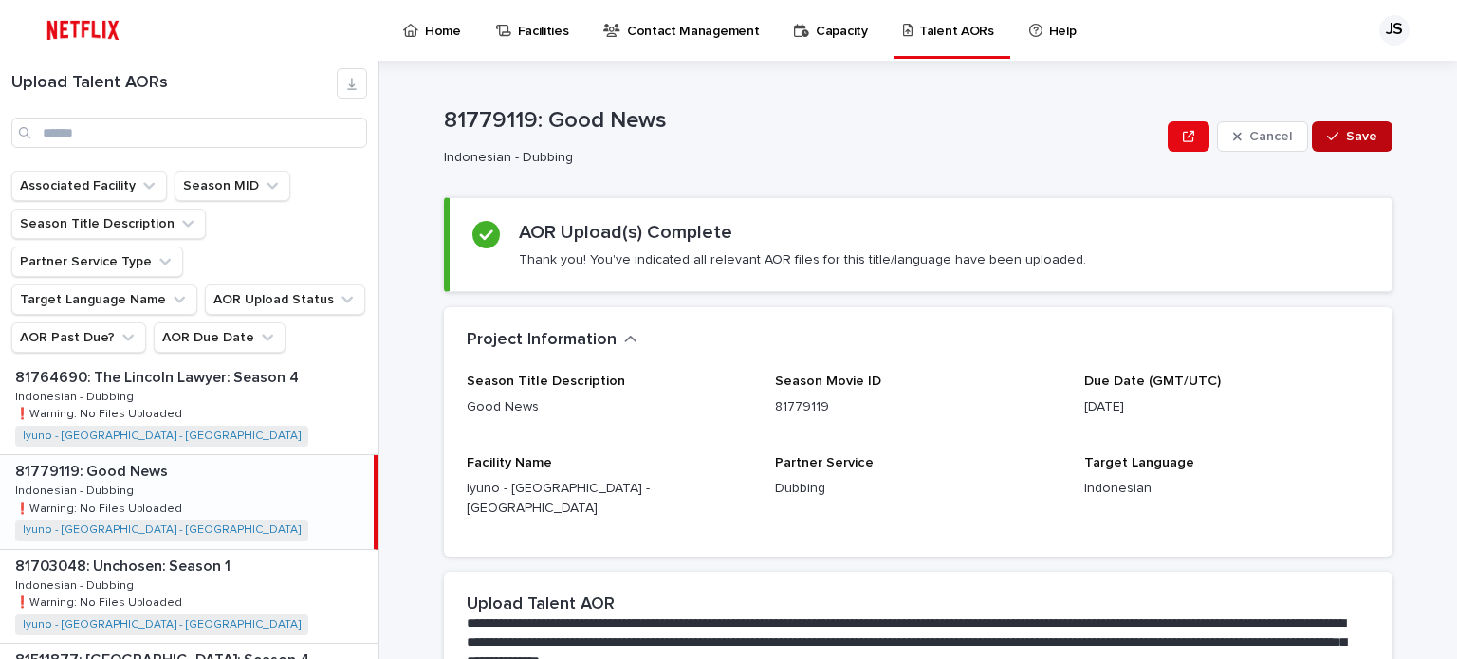
click at [1365, 138] on span "Save" at bounding box center [1361, 136] width 31 height 13
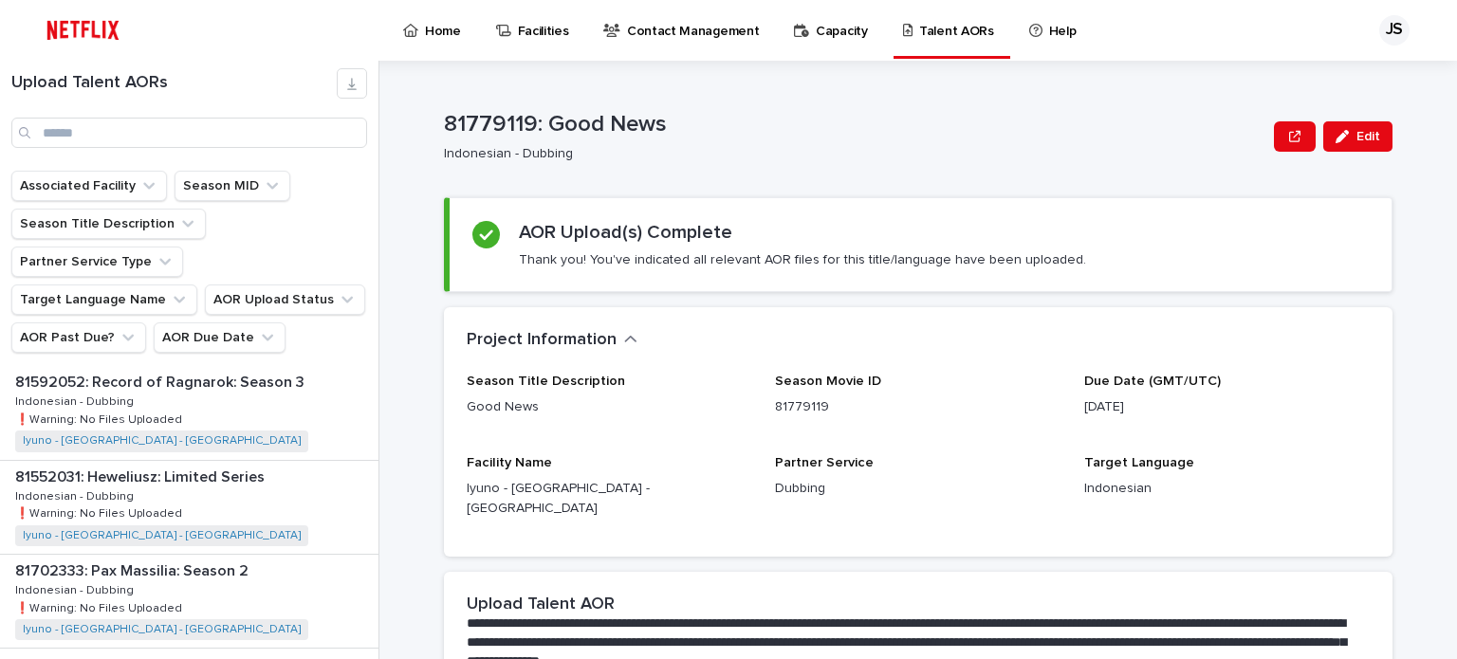
scroll to position [190, 0]
drag, startPoint x: 250, startPoint y: 447, endPoint x: 465, endPoint y: 444, distance: 214.4
click at [250, 461] on div "81592052: Record of Ragnarok: Season 3 81592052: Record of Ragnarok: Season 3 I…" at bounding box center [189, 507] width 378 height 93
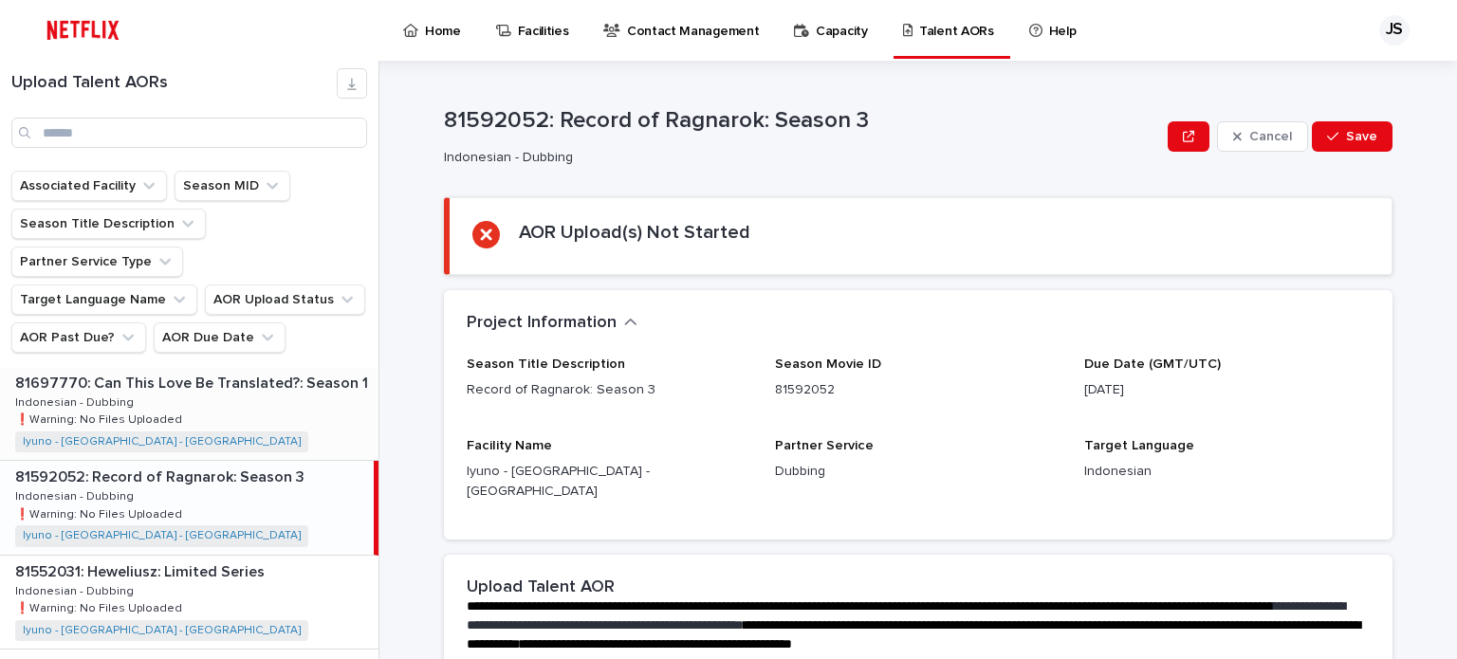
click at [231, 371] on div "81697770: Can This Love Be Translated?: Season 1 81697770: Can This Love Be Tra…" at bounding box center [189, 413] width 378 height 93
